Goal: Navigation & Orientation: Find specific page/section

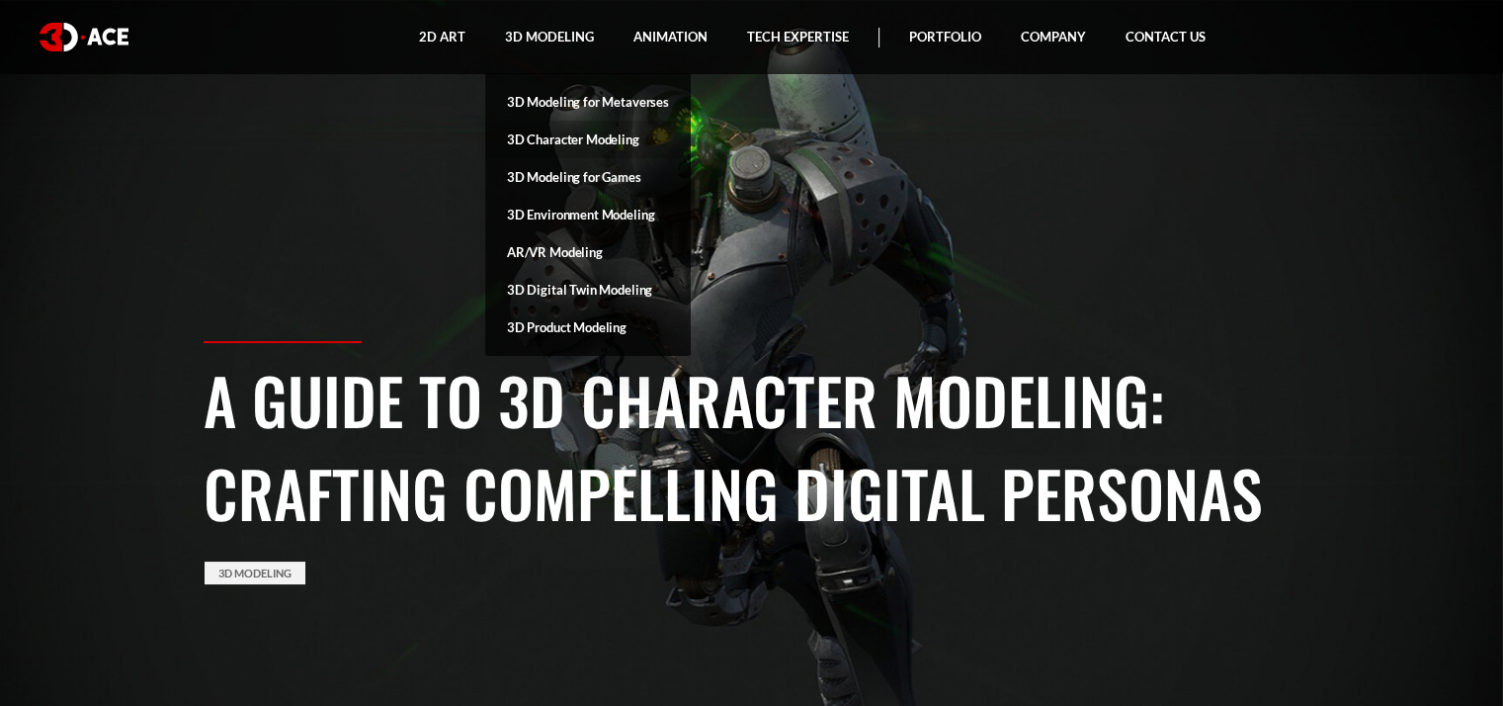
click at [597, 135] on link "3D Character Modeling" at bounding box center [588, 140] width 206 height 38
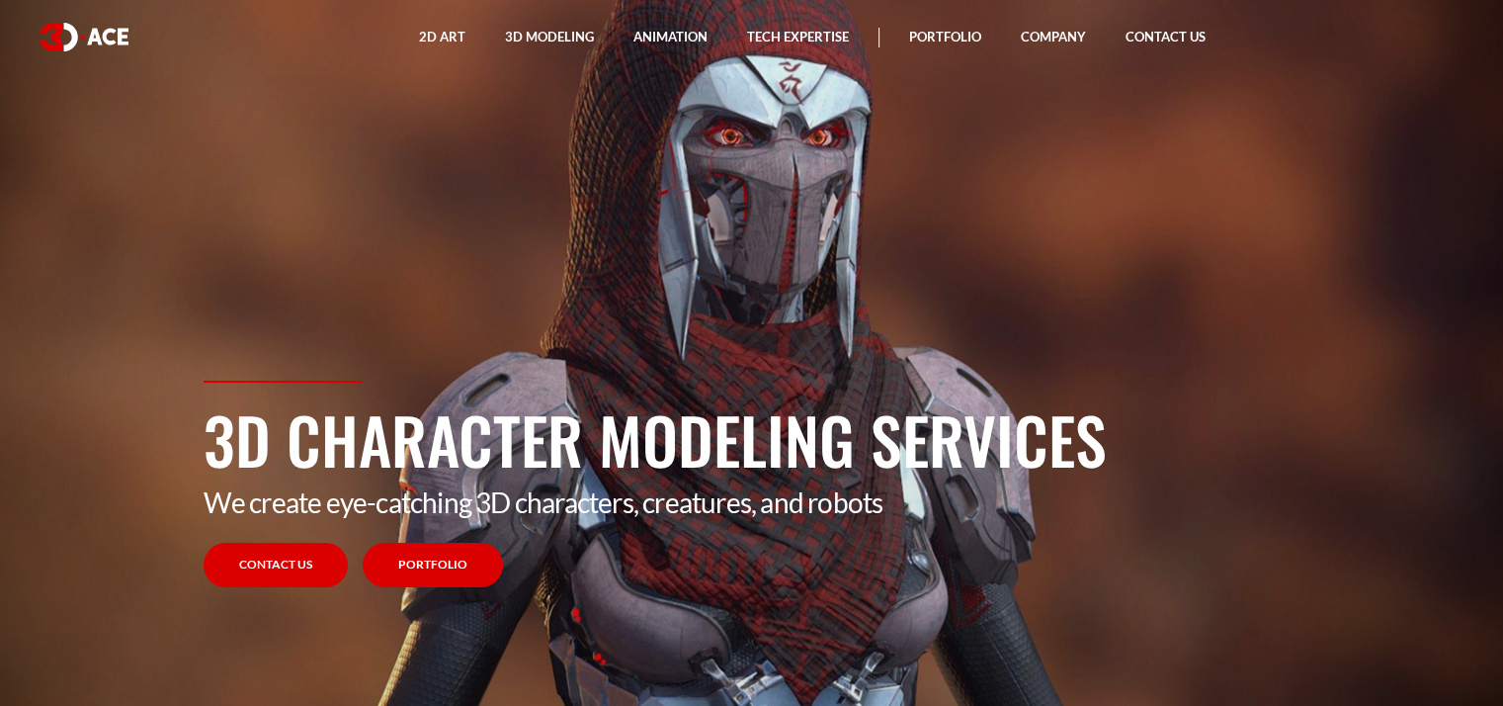
click at [450, 566] on link "Portfolio" at bounding box center [433, 565] width 140 height 44
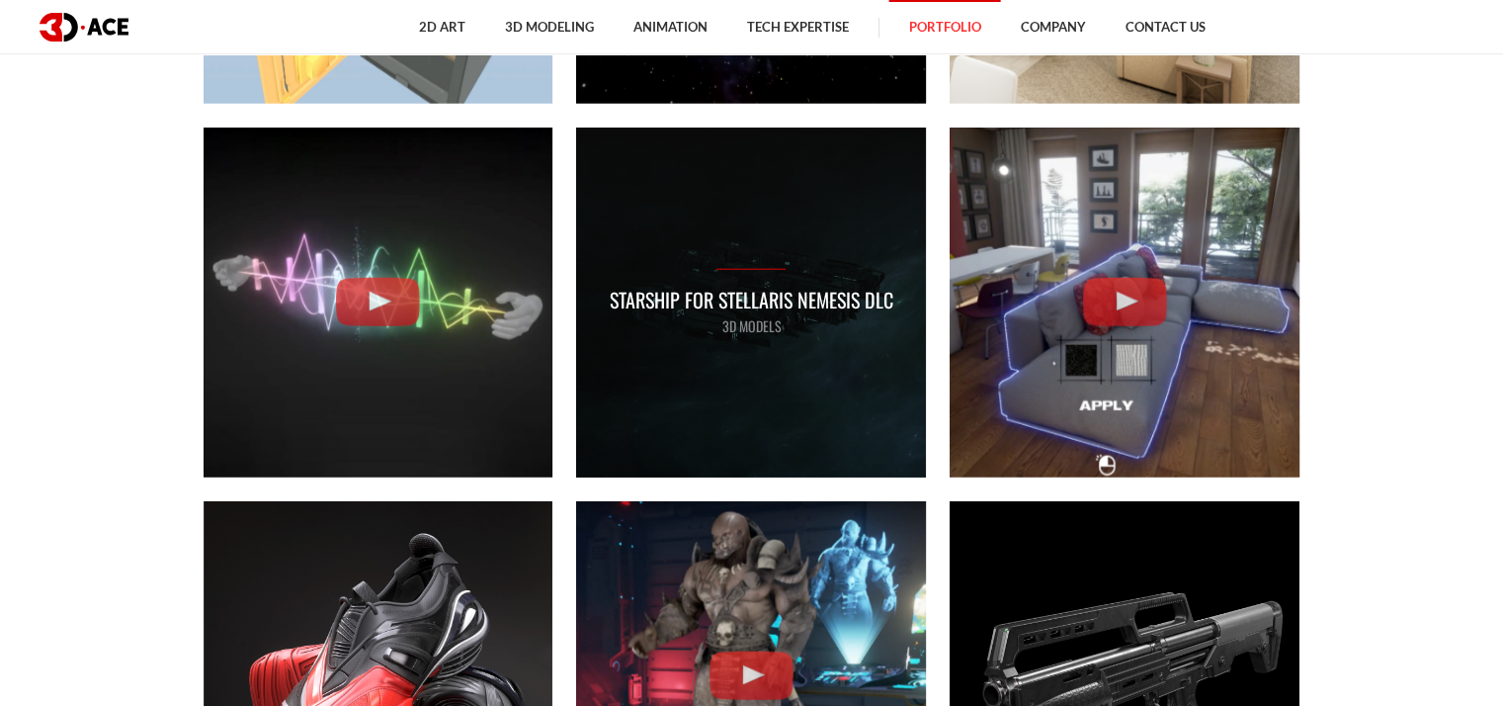
scroll to position [5107, 0]
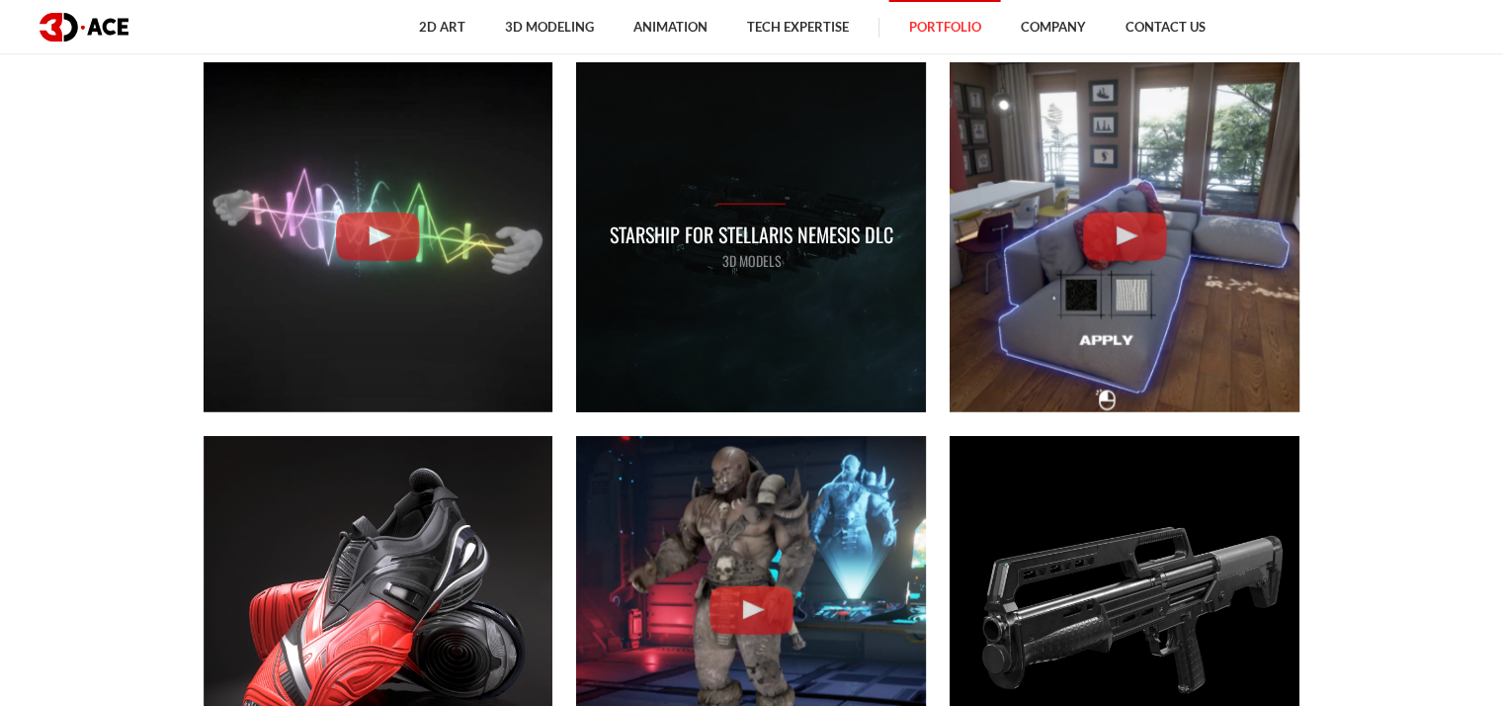
click at [767, 252] on p "3D MODELS" at bounding box center [752, 261] width 284 height 22
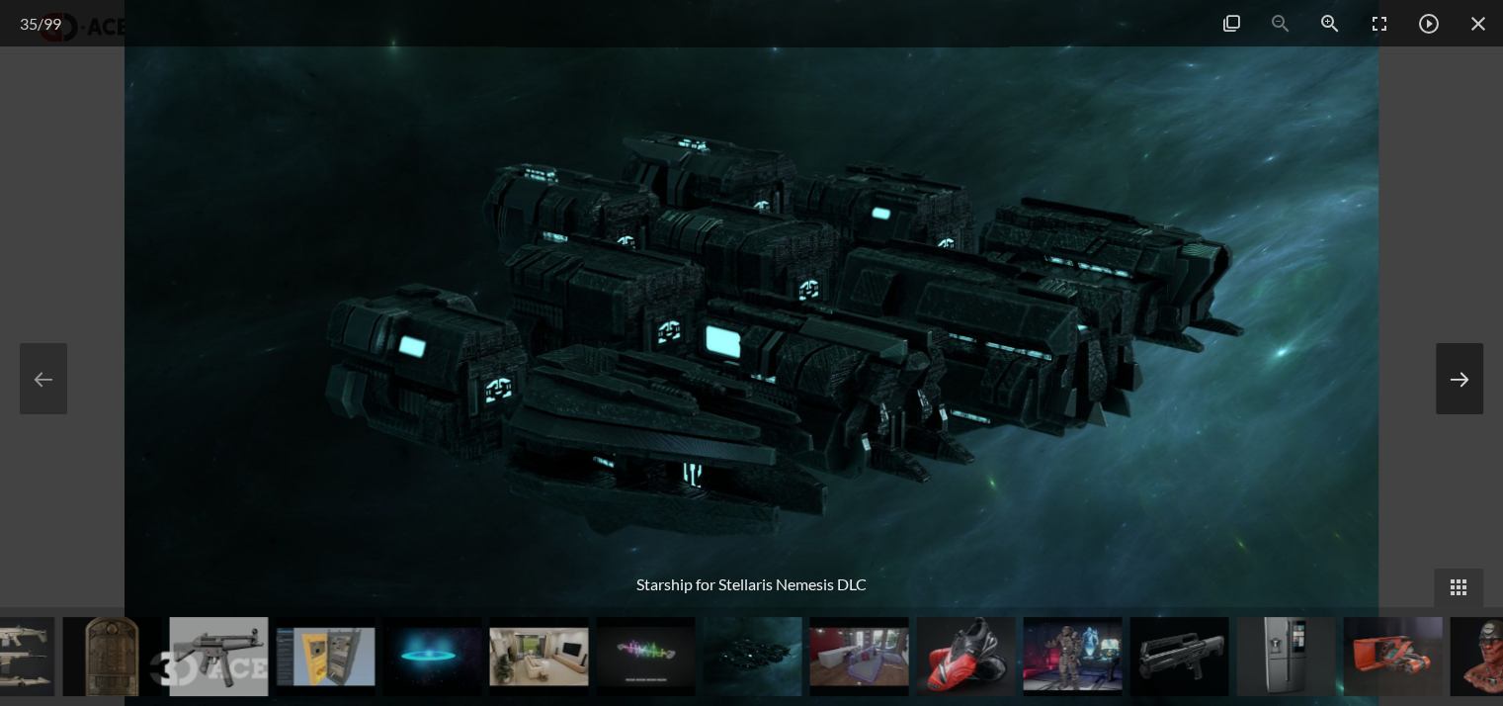
click at [1464, 383] on button at bounding box center [1459, 378] width 47 height 71
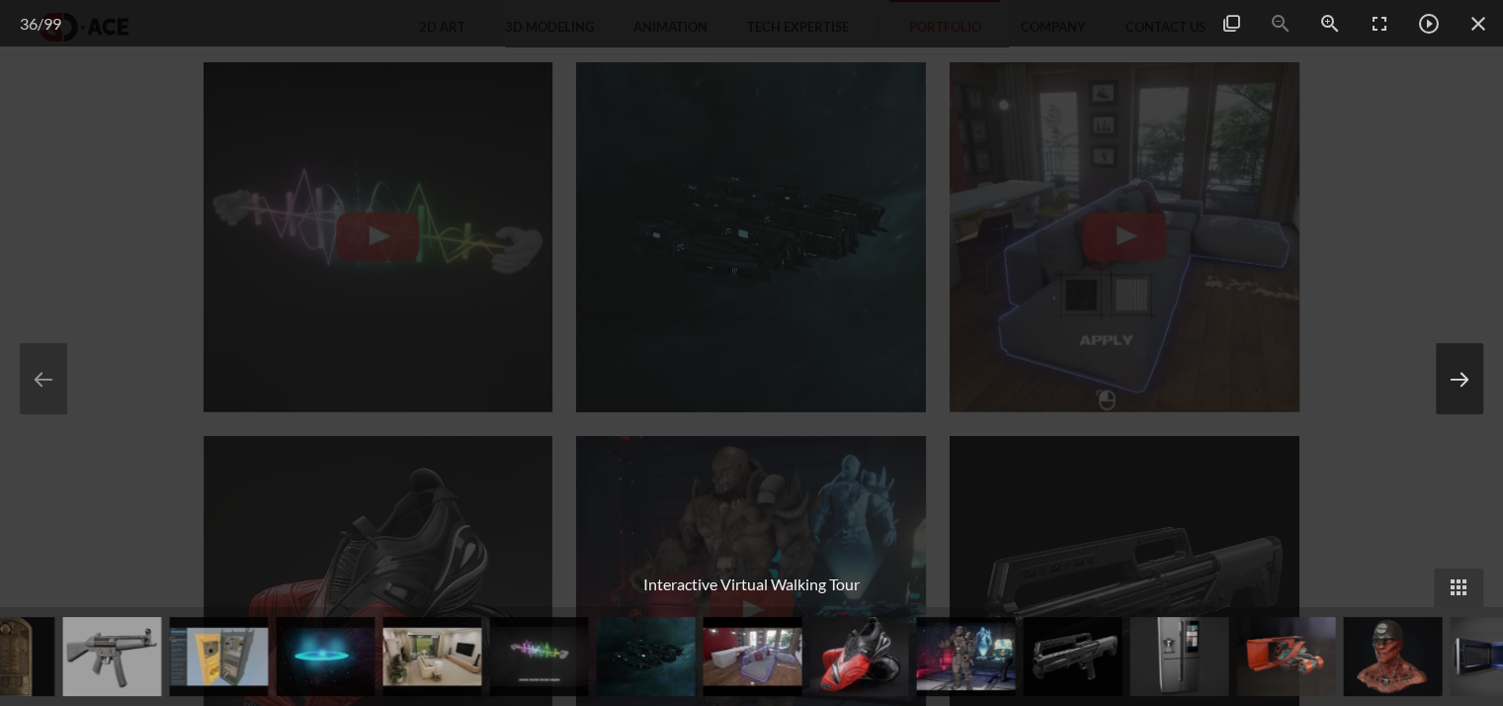
click at [1461, 383] on button at bounding box center [1459, 378] width 47 height 71
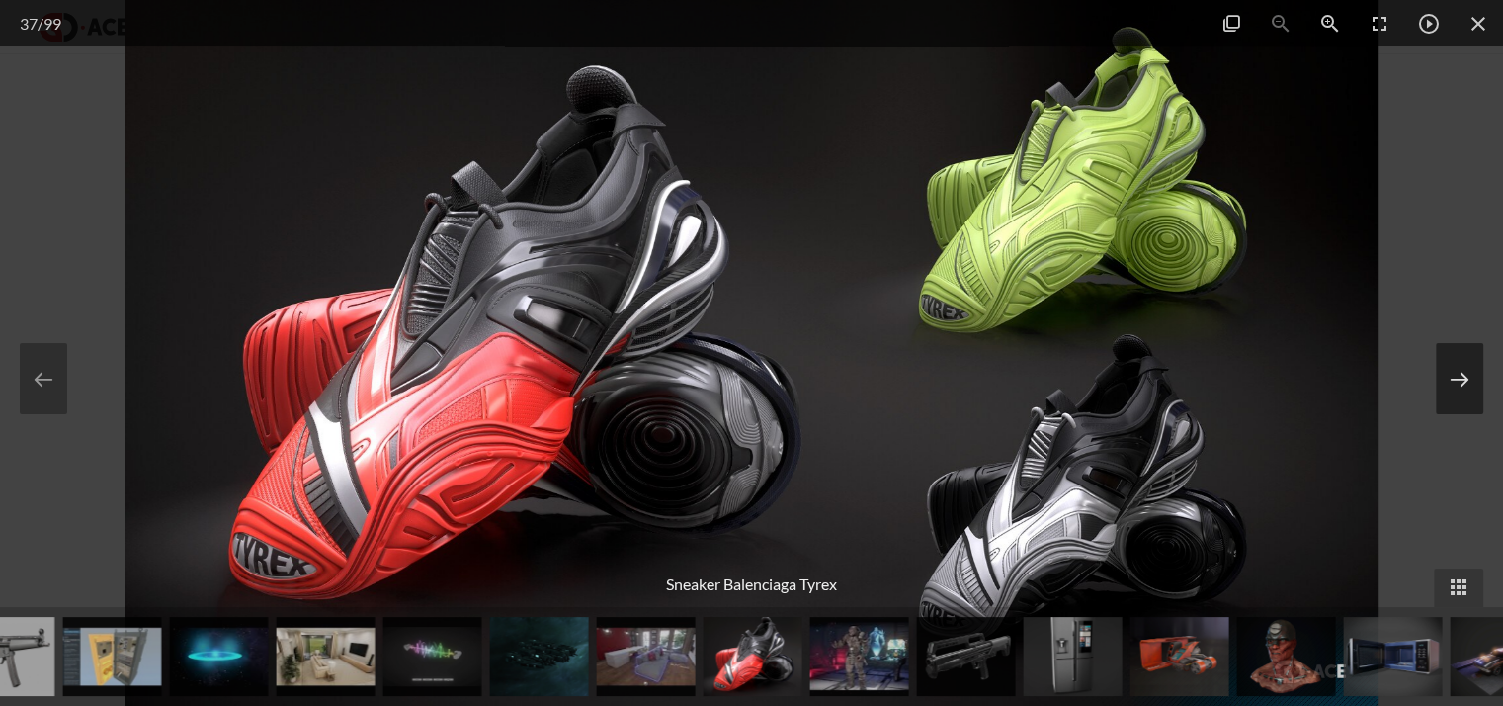
click at [1461, 384] on button at bounding box center [1459, 378] width 47 height 71
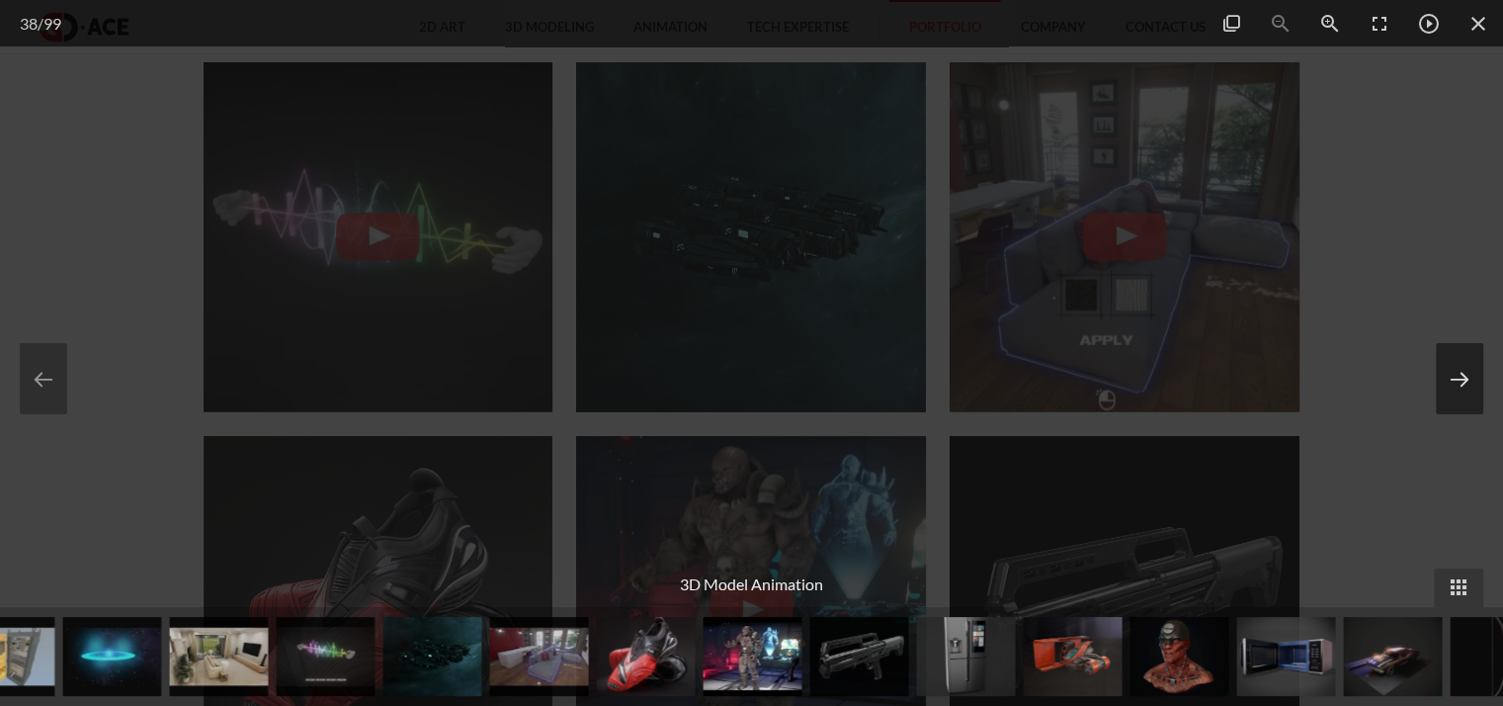
click at [1461, 384] on button at bounding box center [1459, 378] width 47 height 71
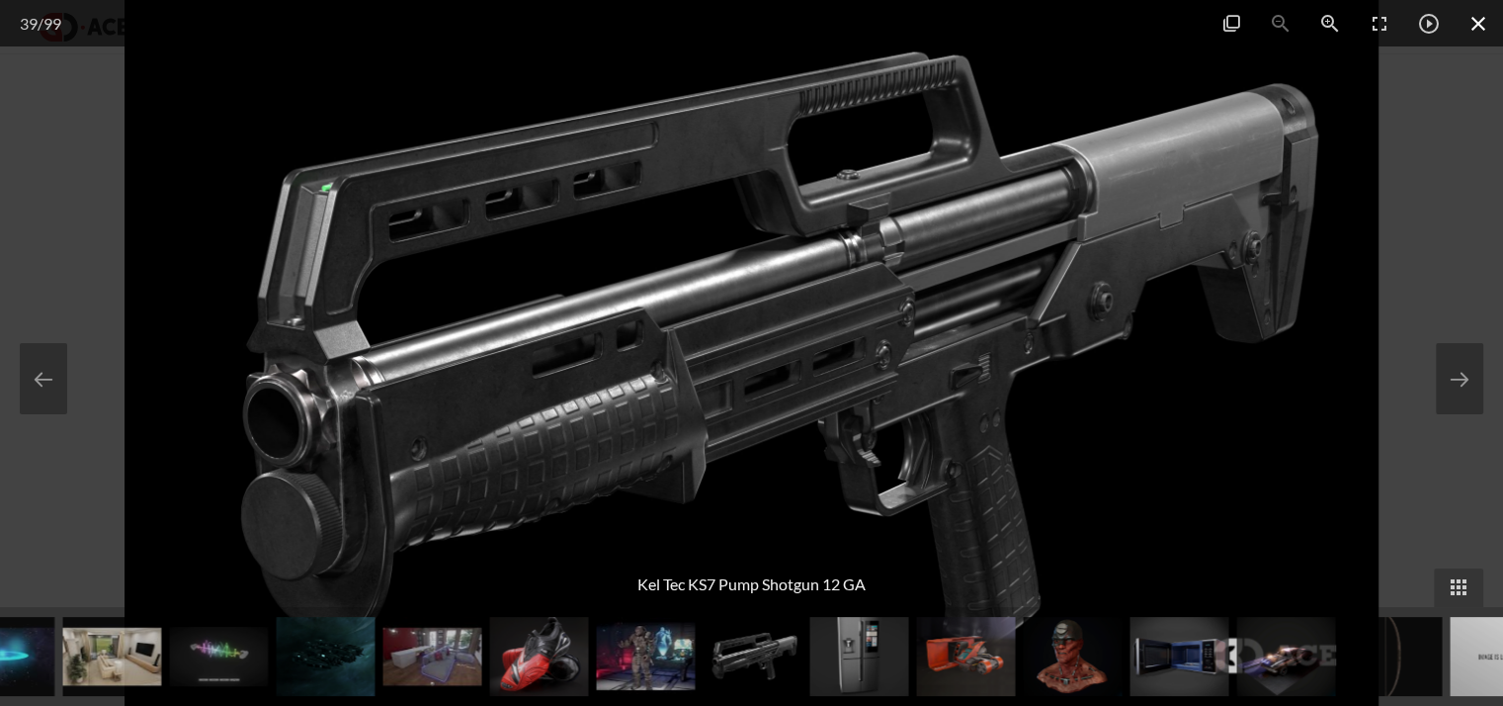
click at [1480, 25] on span at bounding box center [1478, 23] width 49 height 46
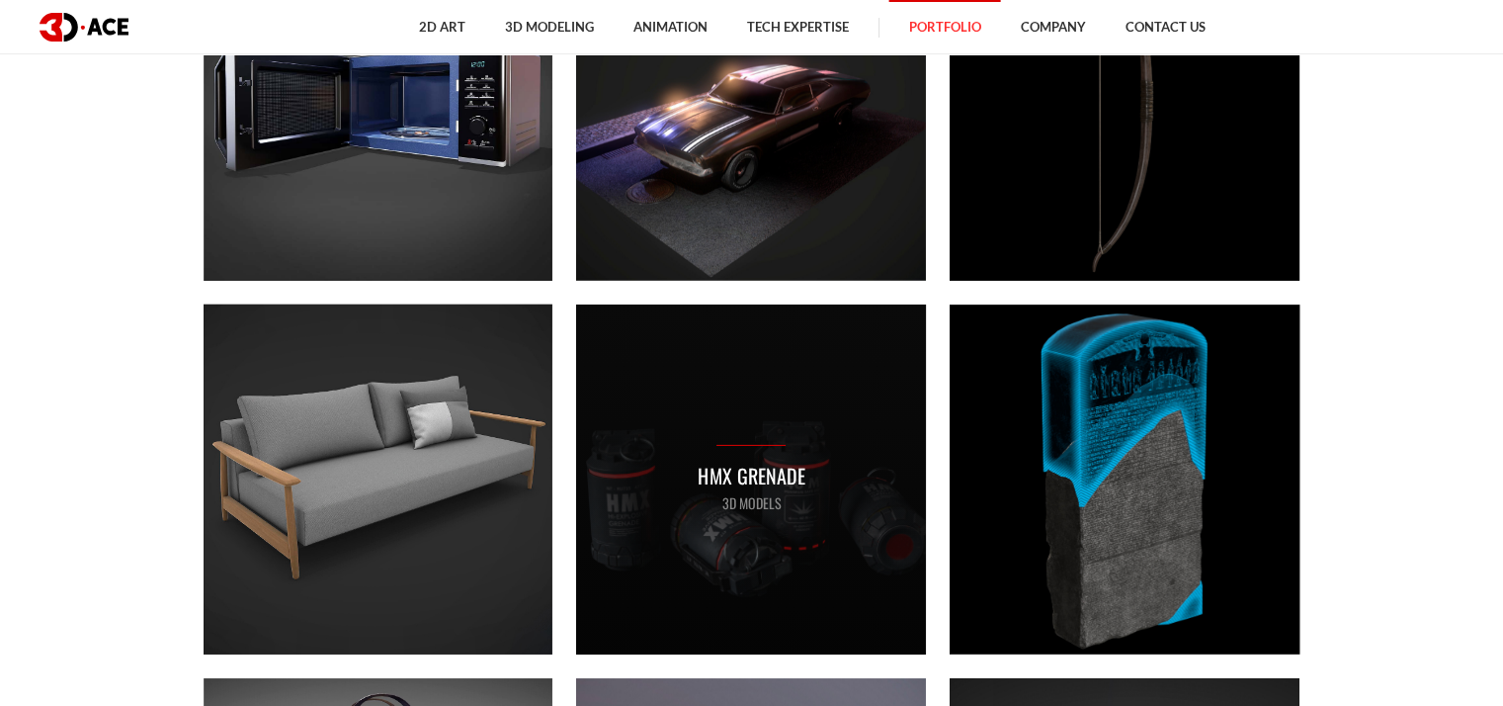
scroll to position [6557, 0]
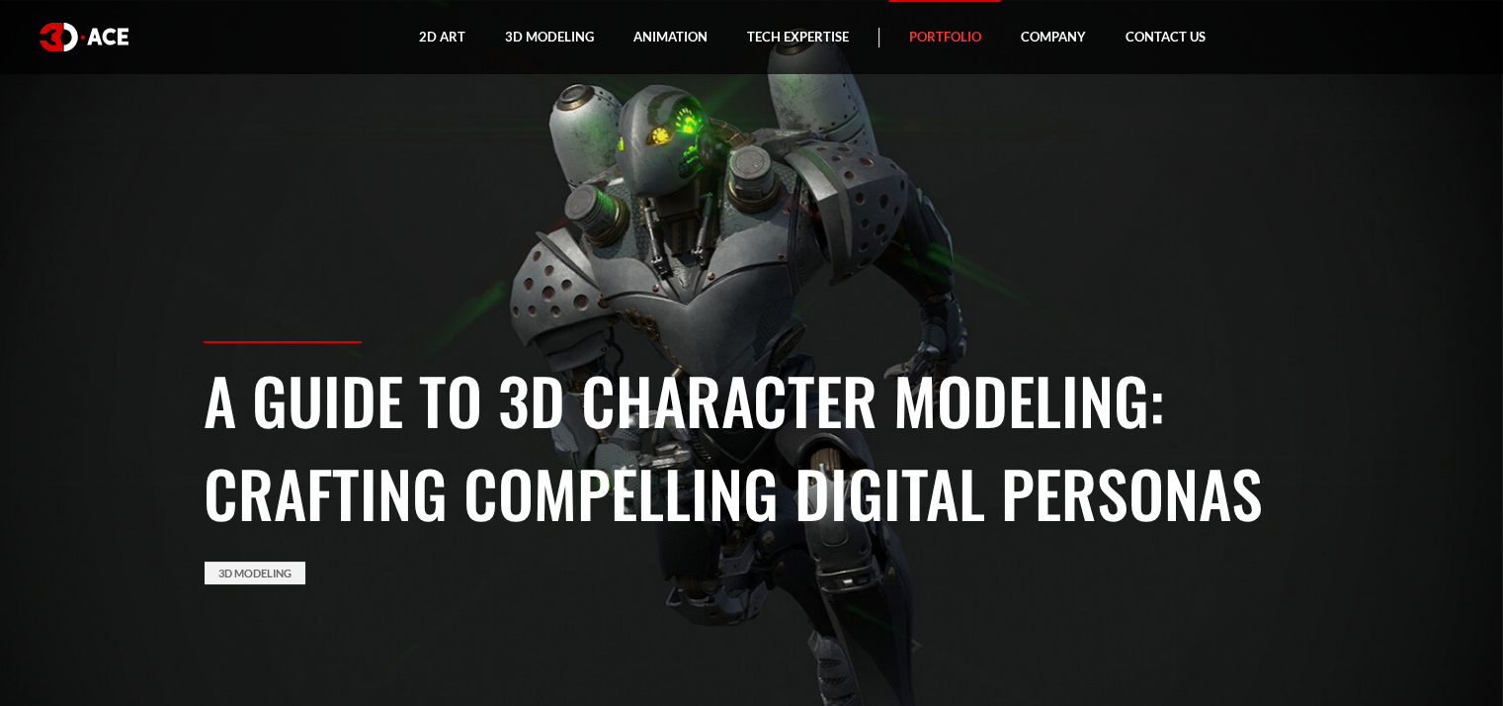
click at [939, 48] on link "Portfolio" at bounding box center [946, 37] width 112 height 74
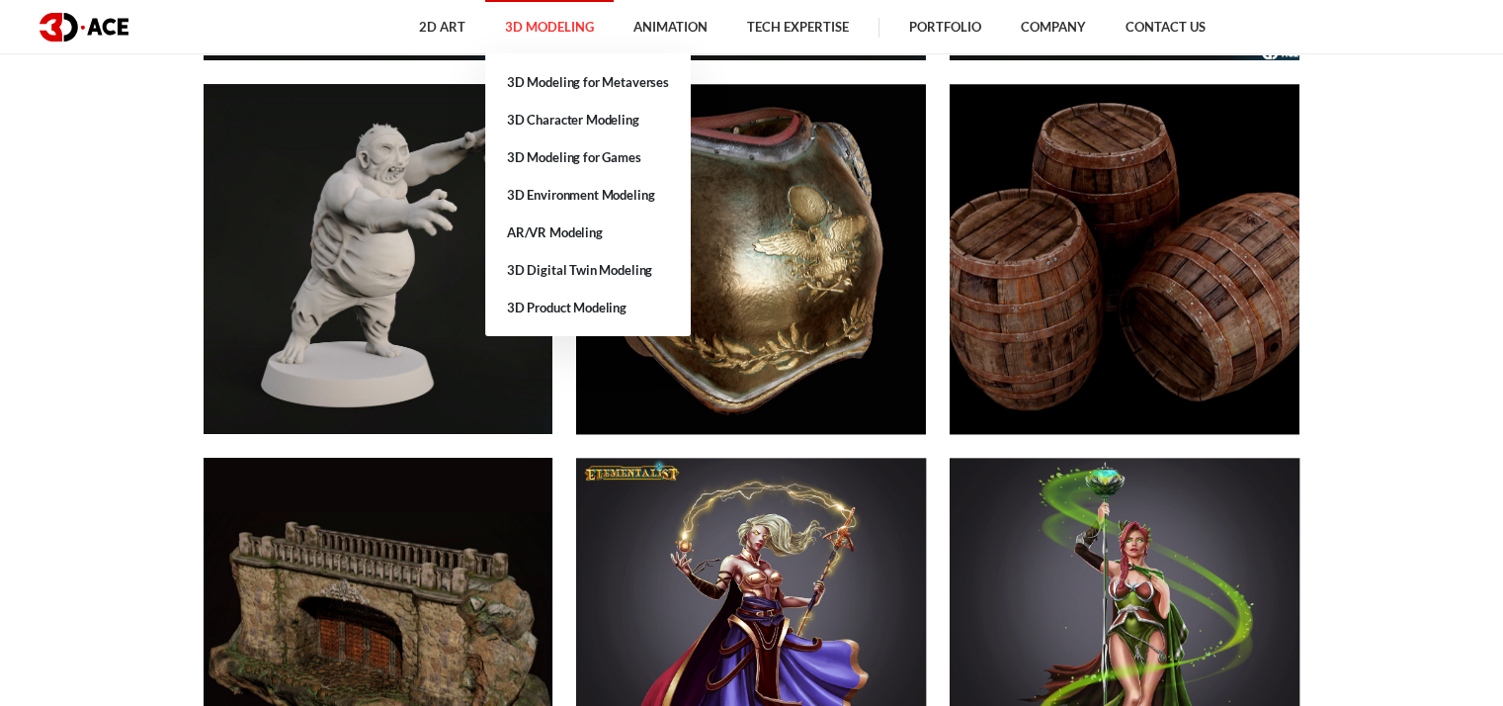
scroll to position [8790, 0]
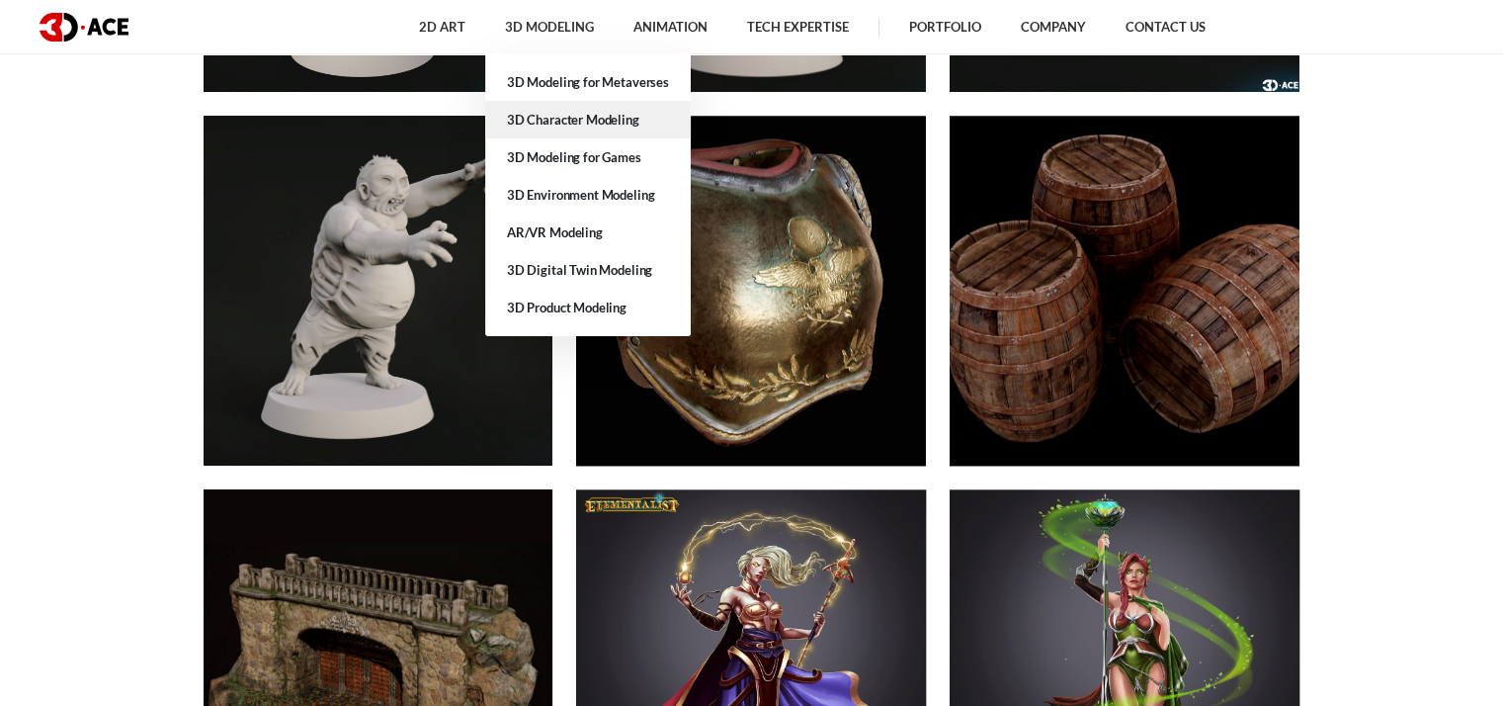
click at [615, 118] on link "3D Character Modeling" at bounding box center [588, 120] width 206 height 38
